Goal: Find specific page/section: Find specific page/section

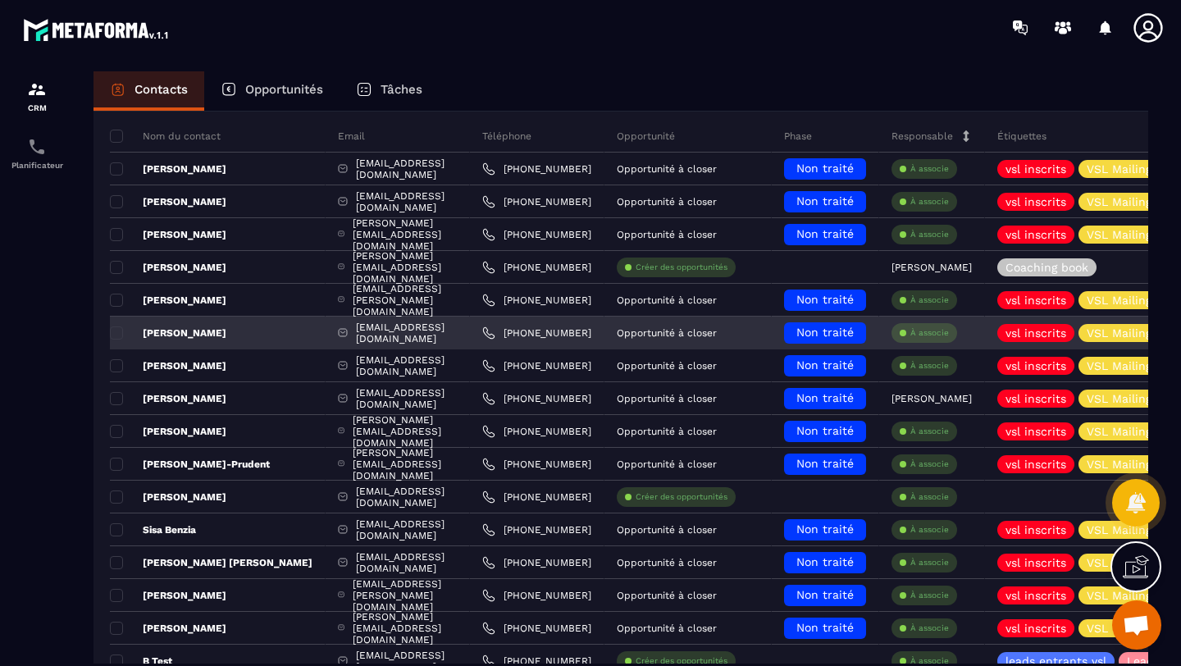
scroll to position [32, 0]
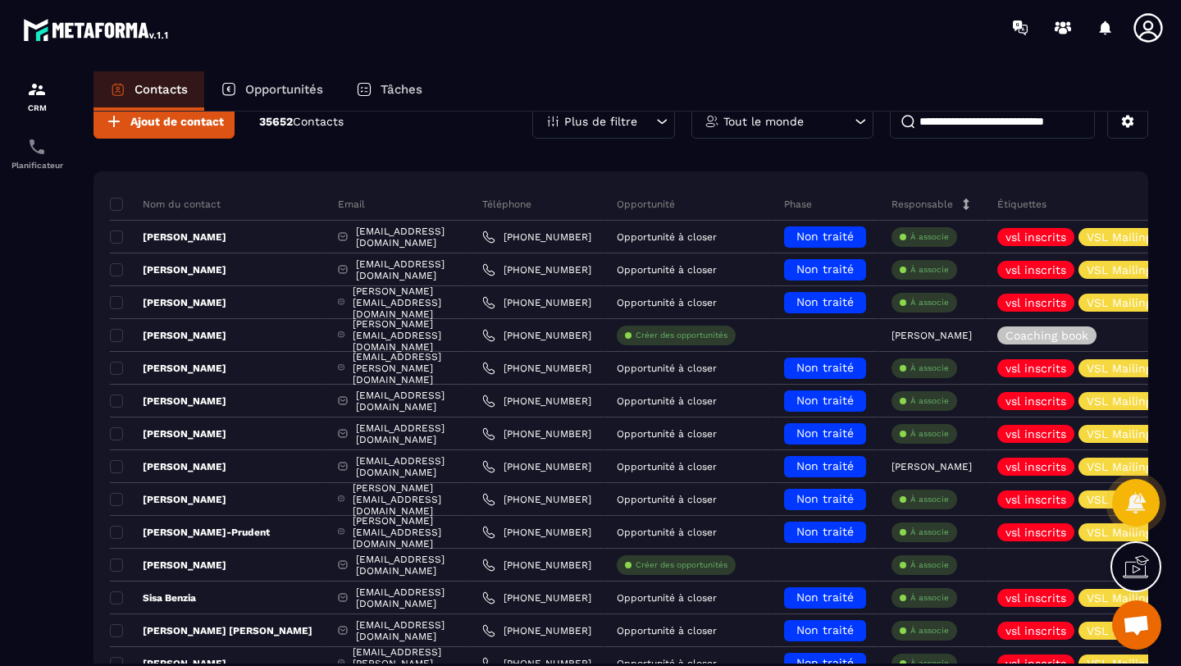
click at [265, 100] on div "Opportunités" at bounding box center [271, 90] width 135 height 39
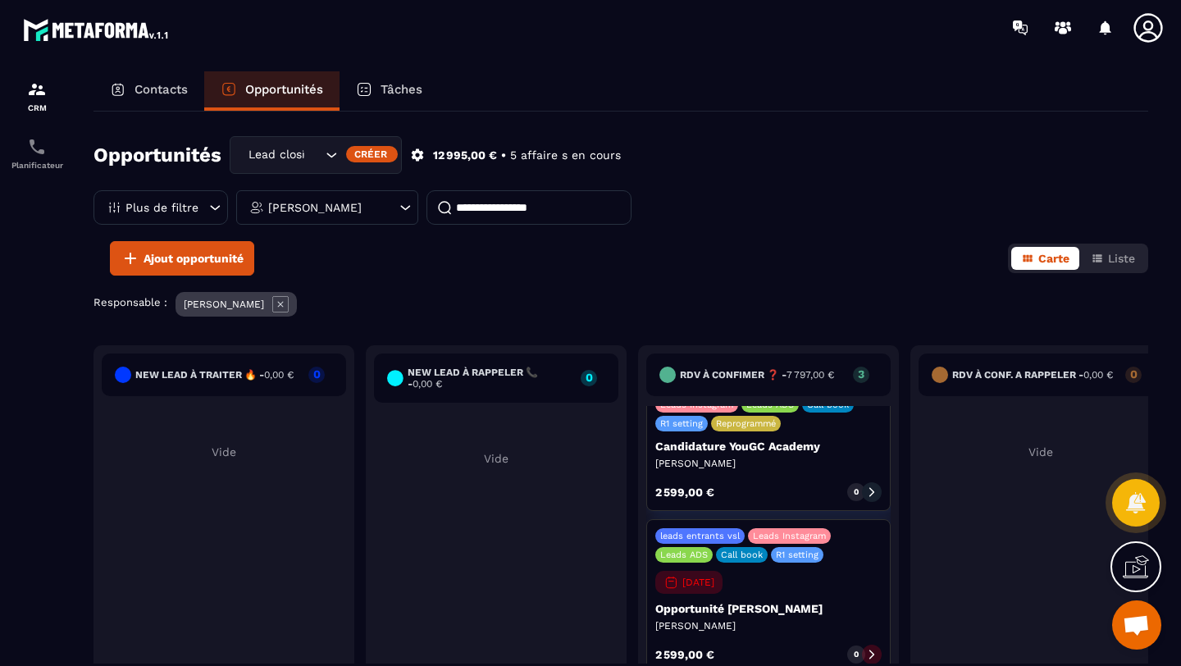
scroll to position [74, 0]
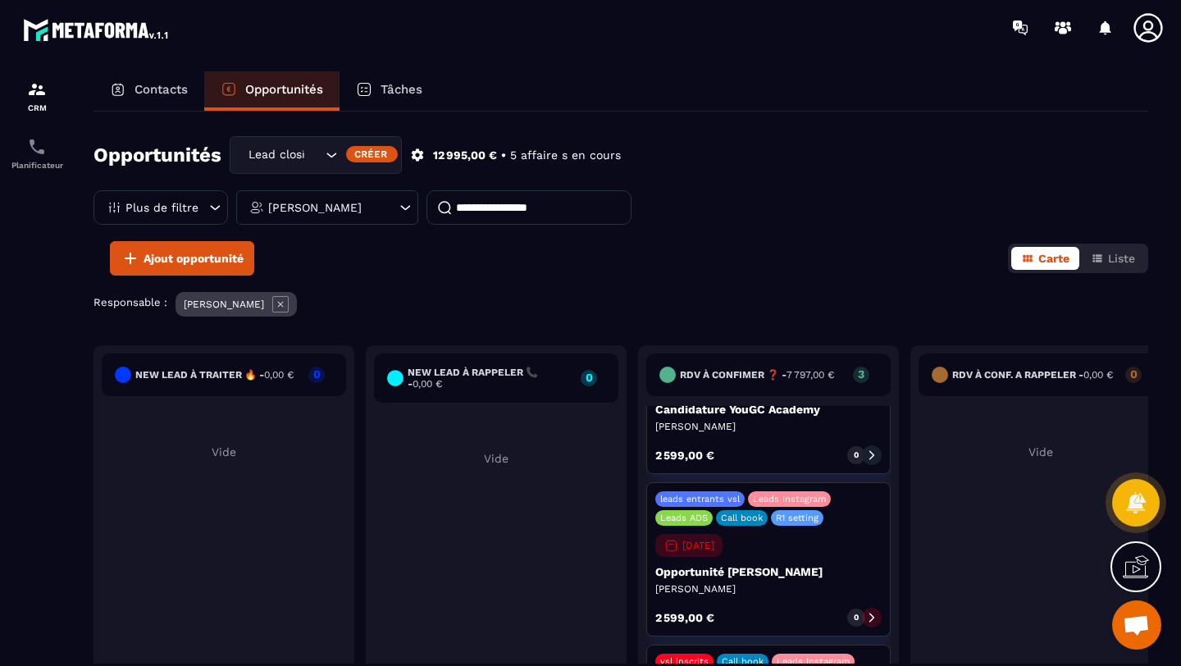
click at [831, 374] on span "7 797,00 €" at bounding box center [810, 374] width 48 height 11
click at [150, 98] on div "Contacts" at bounding box center [148, 90] width 111 height 39
